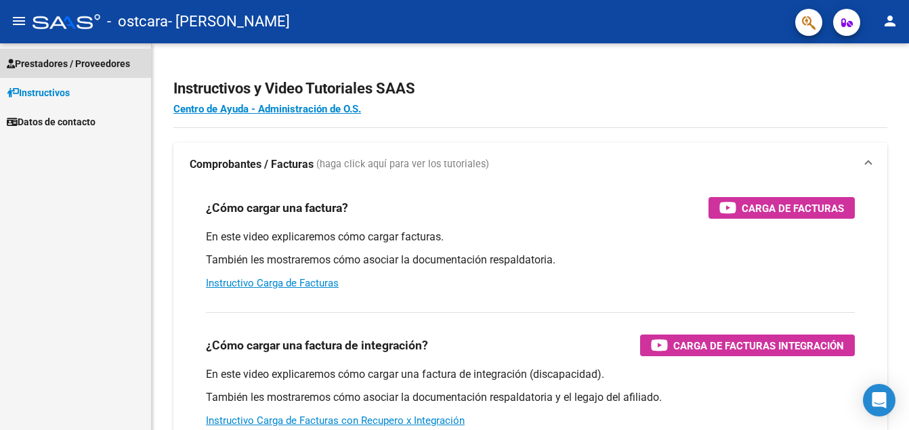
click at [93, 64] on span "Prestadores / Proveedores" at bounding box center [68, 63] width 123 height 15
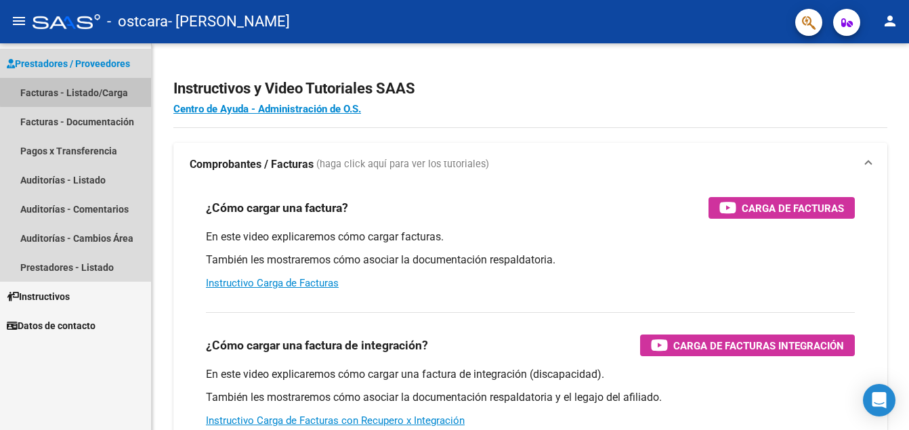
click at [98, 90] on link "Facturas - Listado/Carga" at bounding box center [75, 92] width 151 height 29
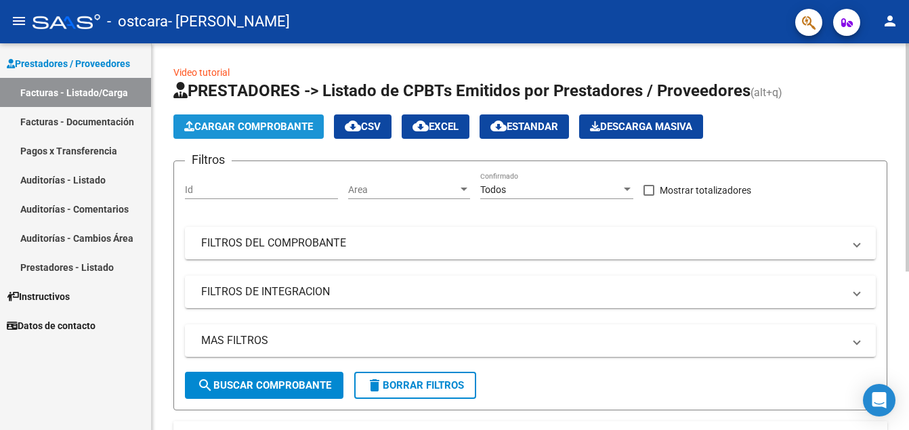
click at [268, 131] on span "Cargar Comprobante" at bounding box center [248, 127] width 129 height 12
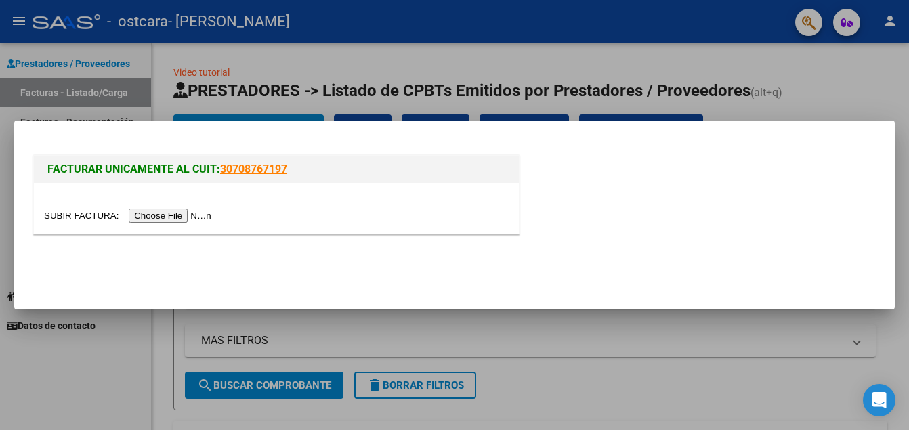
click at [147, 217] on input "file" at bounding box center [129, 216] width 171 height 14
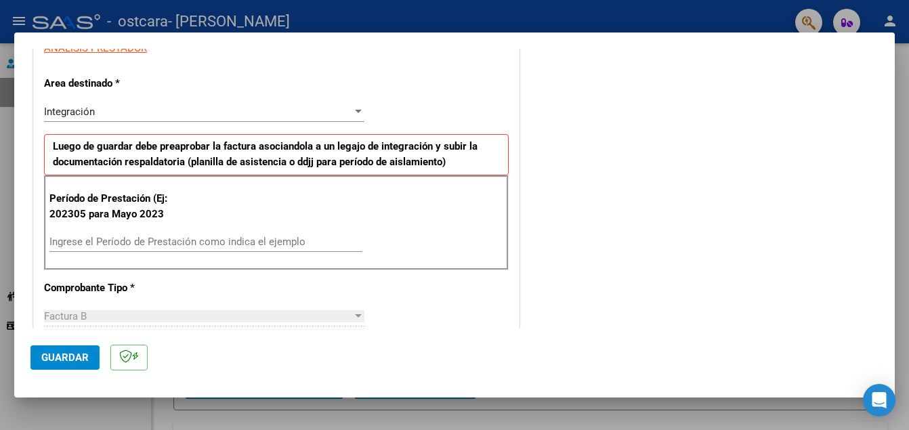
scroll to position [263, 0]
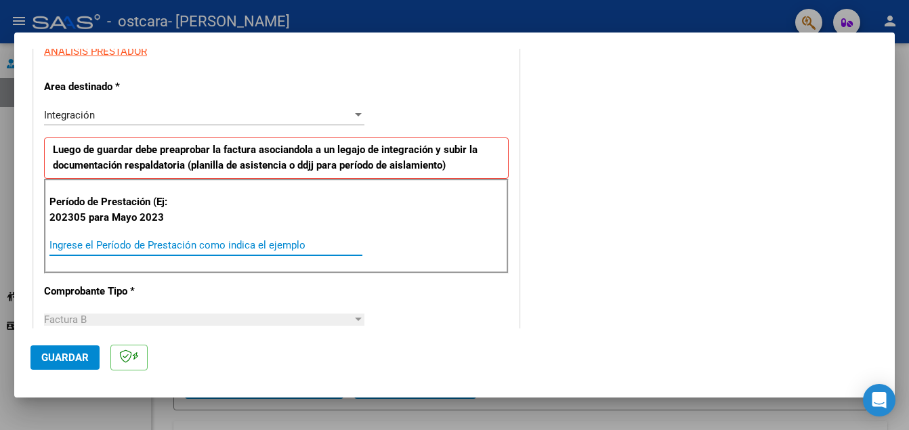
click at [156, 242] on input "Ingrese el Período de Prestación como indica el ejemplo" at bounding box center [205, 245] width 313 height 12
type input "202507"
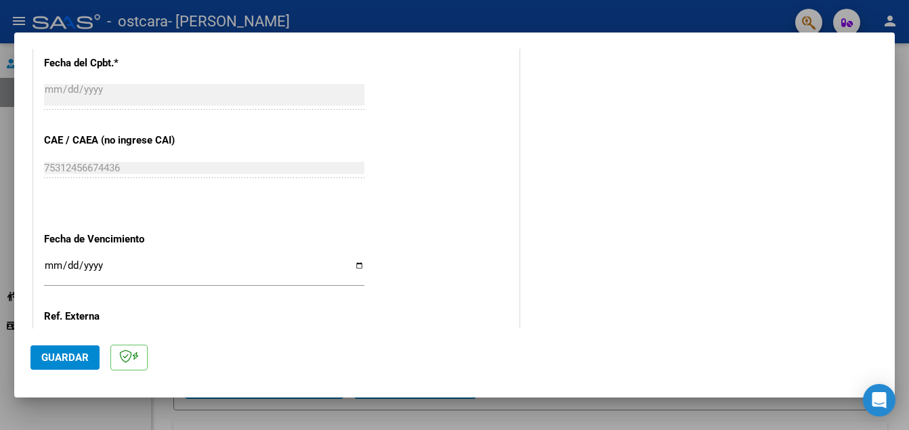
scroll to position [810, 0]
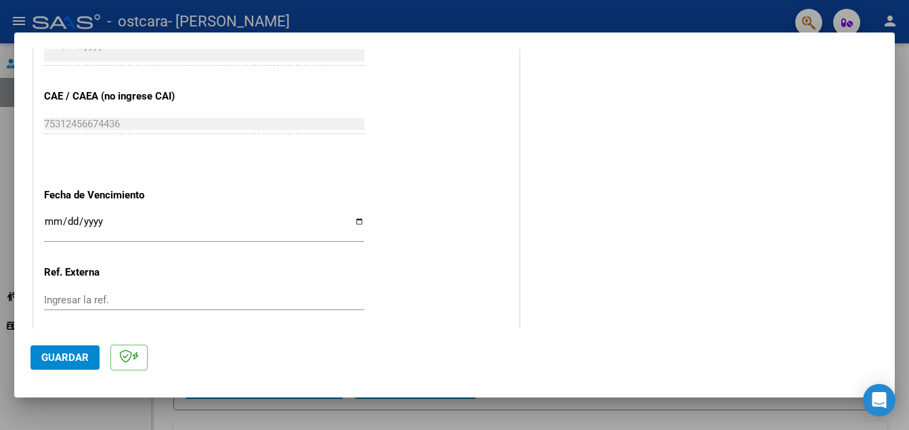
click at [360, 221] on input "Ingresar la fecha" at bounding box center [204, 227] width 320 height 22
click at [358, 223] on input "[DATE]" at bounding box center [204, 227] width 320 height 22
type input "[DATE]"
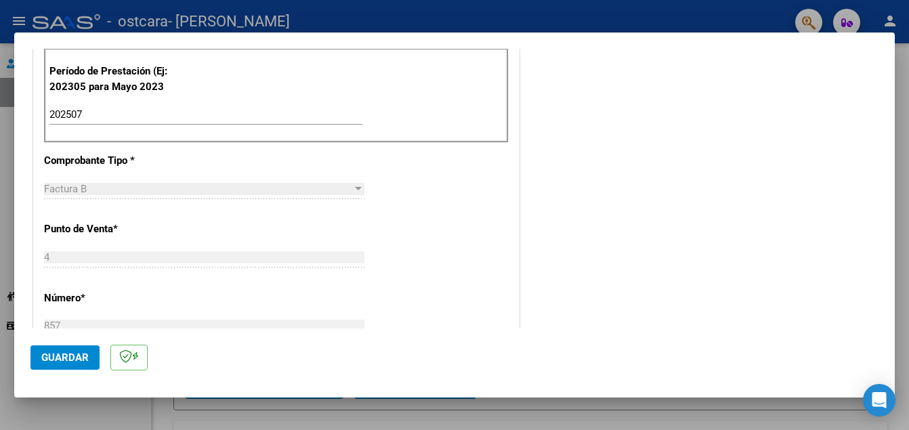
scroll to position [0, 0]
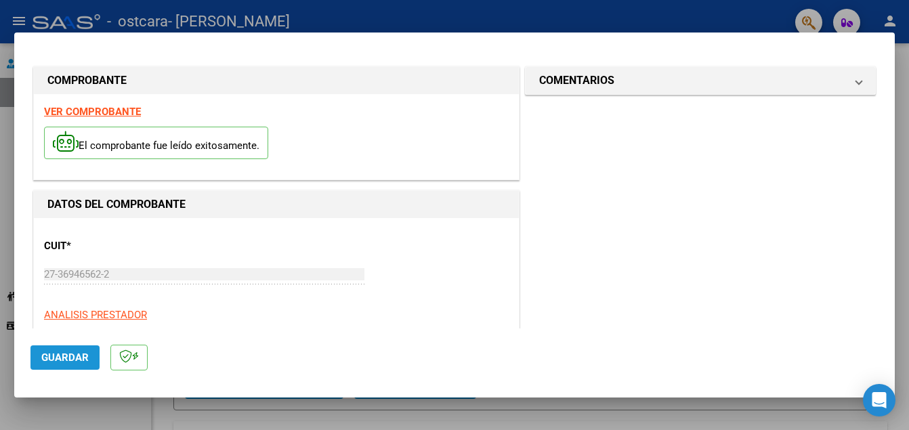
click at [58, 364] on button "Guardar" at bounding box center [64, 357] width 69 height 24
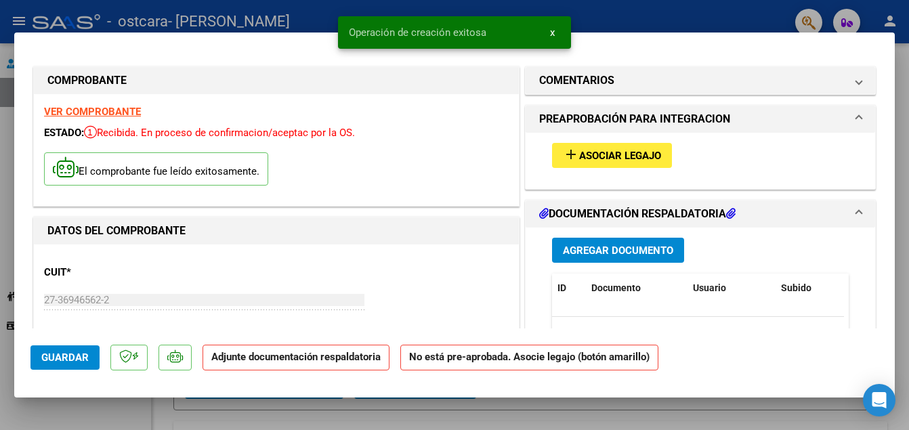
click at [586, 152] on span "Asociar Legajo" at bounding box center [620, 156] width 82 height 12
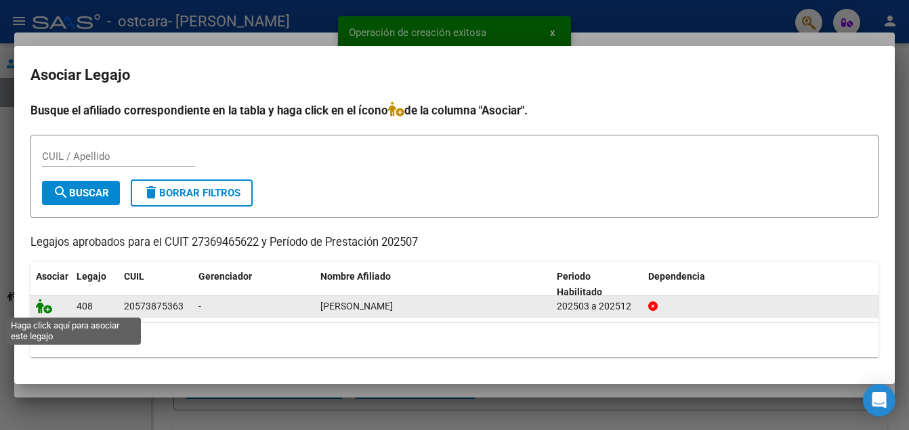
click at [43, 311] on icon at bounding box center [44, 306] width 16 height 15
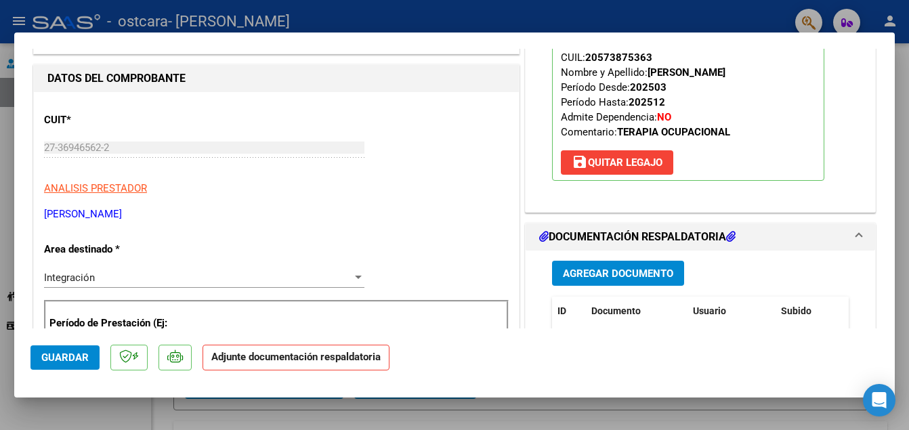
scroll to position [149, 0]
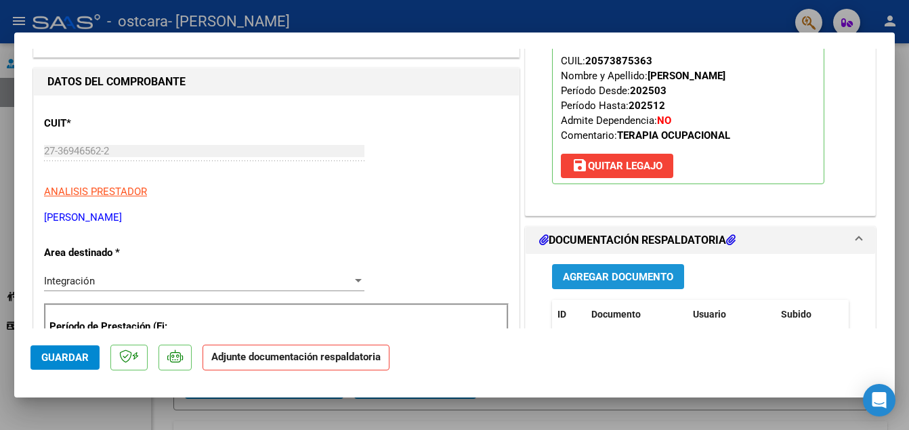
click at [631, 276] on span "Agregar Documento" at bounding box center [618, 277] width 110 height 12
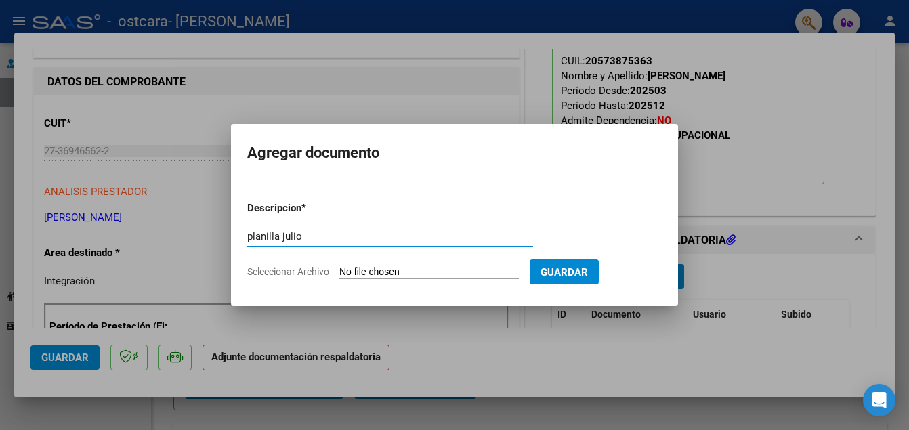
type input "planilla julio"
click at [372, 266] on input "Seleccionar Archivo" at bounding box center [428, 272] width 179 height 13
type input "C:\fakepath\planilla [PERSON_NAME].pdf"
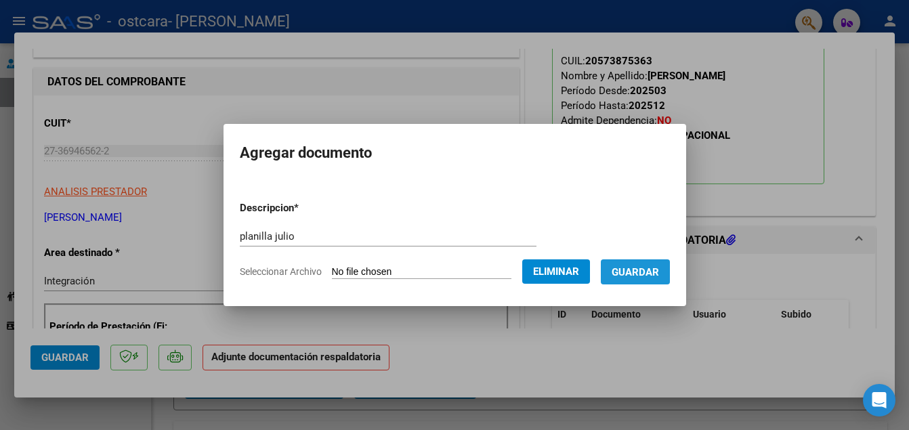
click at [659, 269] on span "Guardar" at bounding box center [634, 272] width 47 height 12
